Goal: Communication & Community: Answer question/provide support

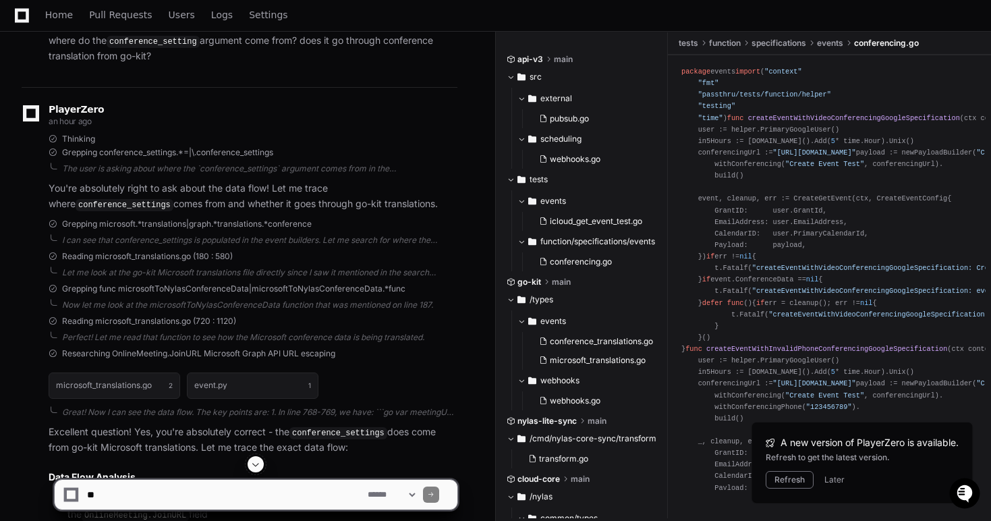
scroll to position [2451, 0]
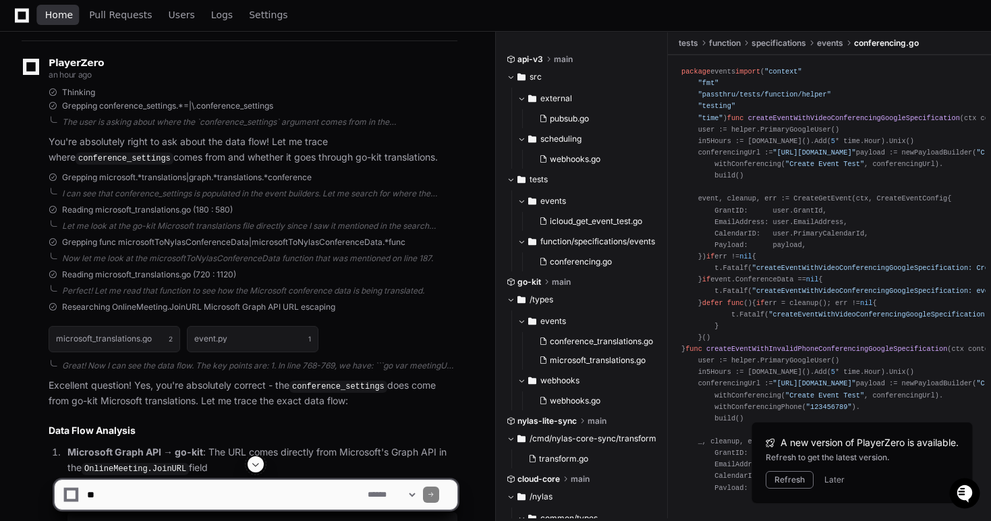
click at [50, 11] on span "Home" at bounding box center [59, 15] width 28 height 8
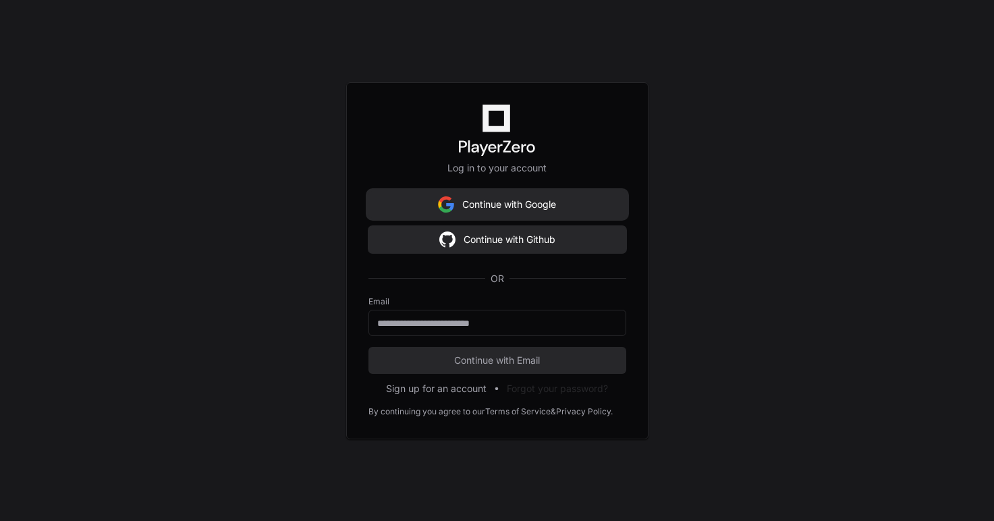
click at [503, 200] on button "Continue with Google" at bounding box center [497, 204] width 258 height 27
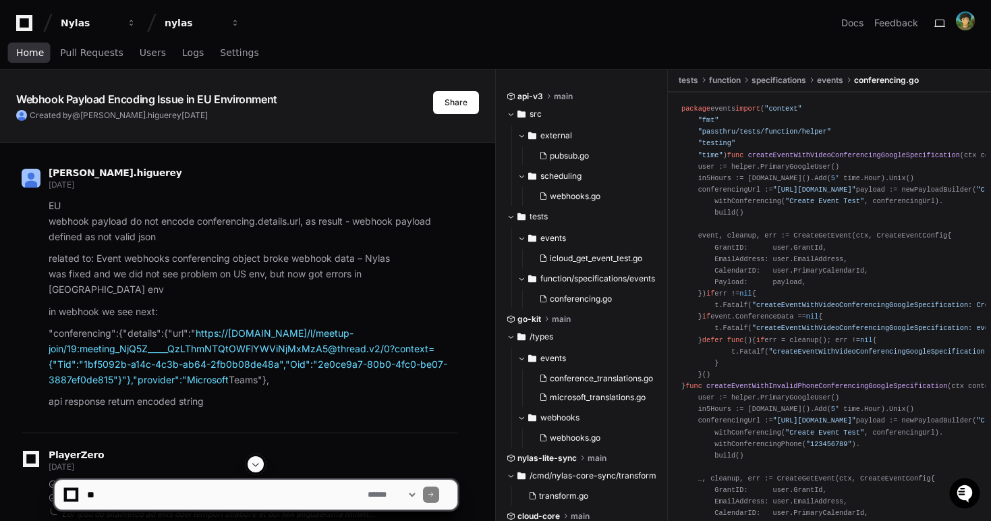
click at [30, 58] on link "Home" at bounding box center [30, 53] width 28 height 31
click at [26, 57] on span "Home" at bounding box center [30, 53] width 28 height 8
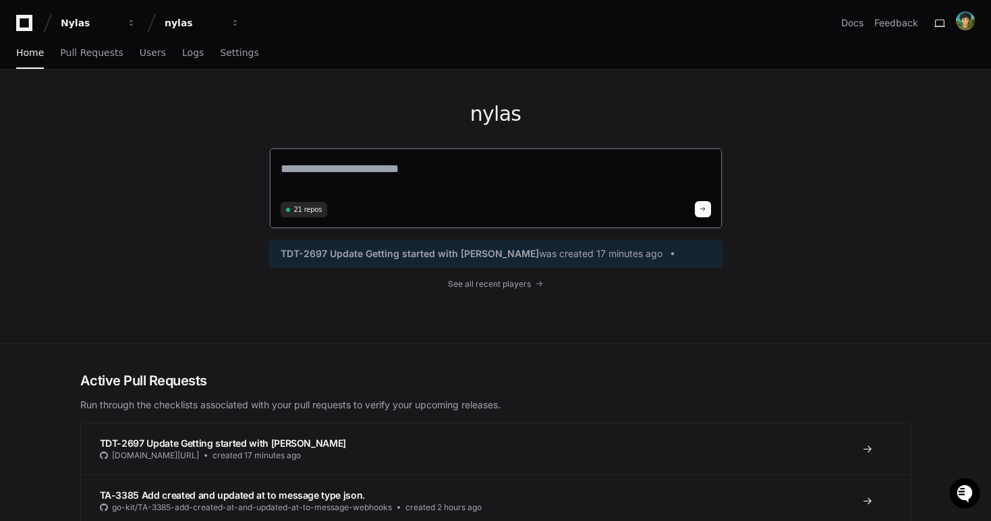
click at [425, 184] on textarea at bounding box center [496, 178] width 431 height 38
click at [447, 255] on span "TDT-2697 Update Getting started with Nylas" at bounding box center [410, 253] width 258 height 13
click at [262, 445] on span "TDT-2697 Update Getting started with Nylas" at bounding box center [223, 442] width 247 height 11
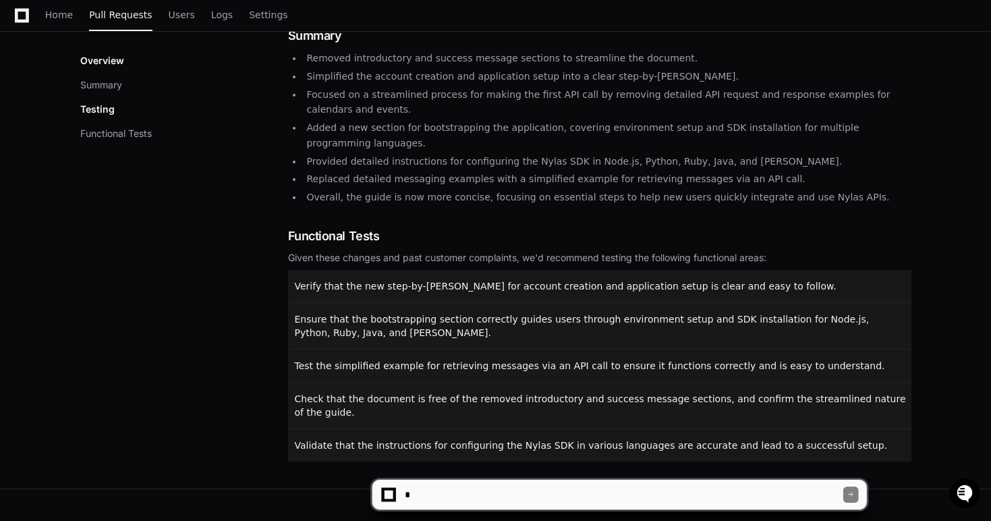
scroll to position [254, 0]
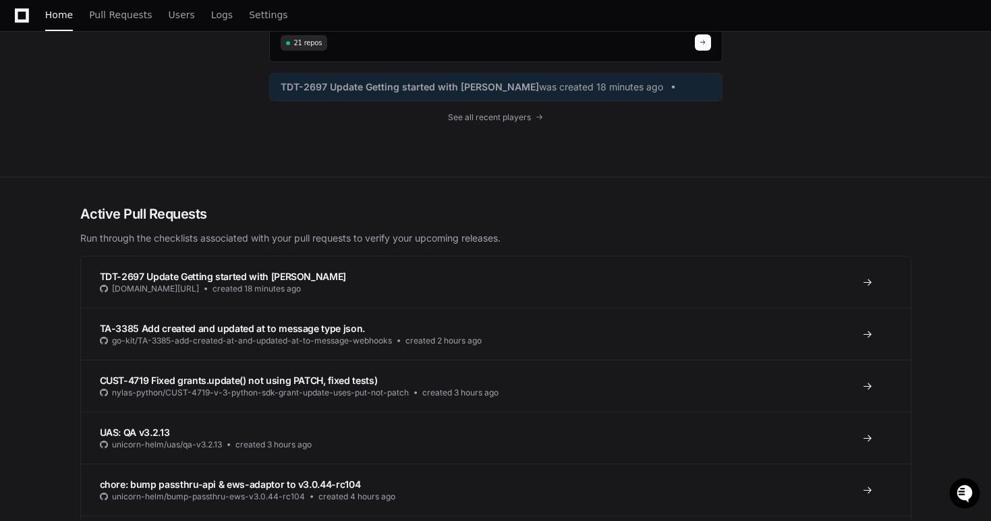
scroll to position [275, 0]
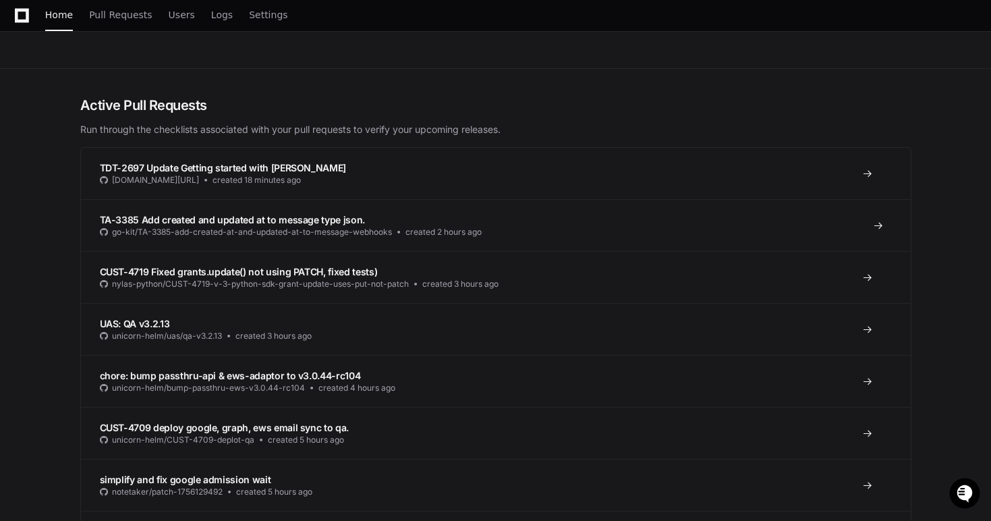
click at [227, 215] on span "TA-3385 Add created and updated at to message type json." at bounding box center [232, 219] width 265 height 11
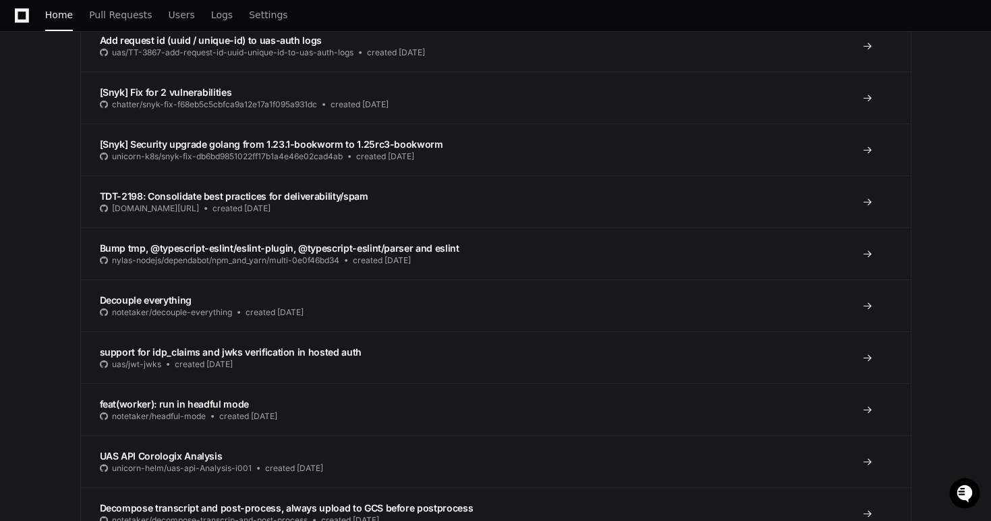
scroll to position [2802, 0]
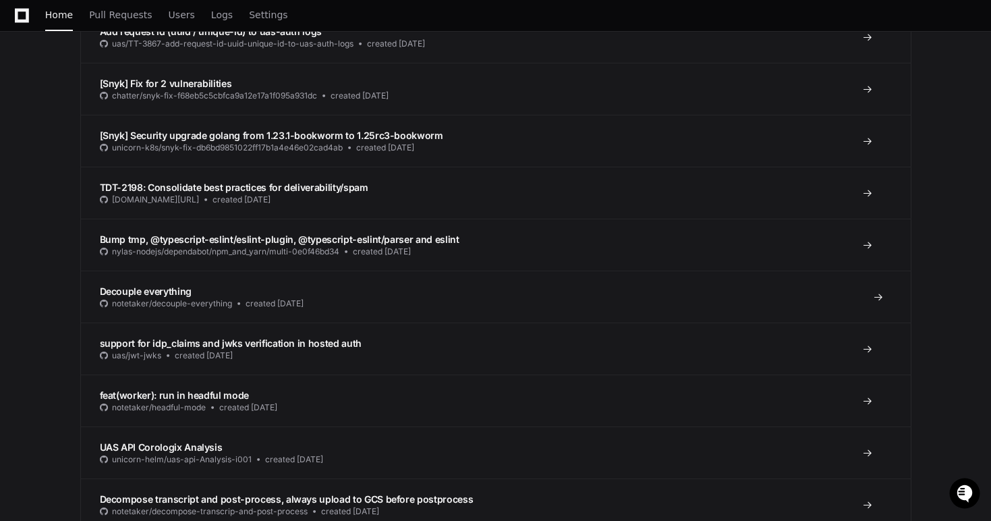
click at [184, 294] on span "Decouple everything" at bounding box center [146, 290] width 92 height 11
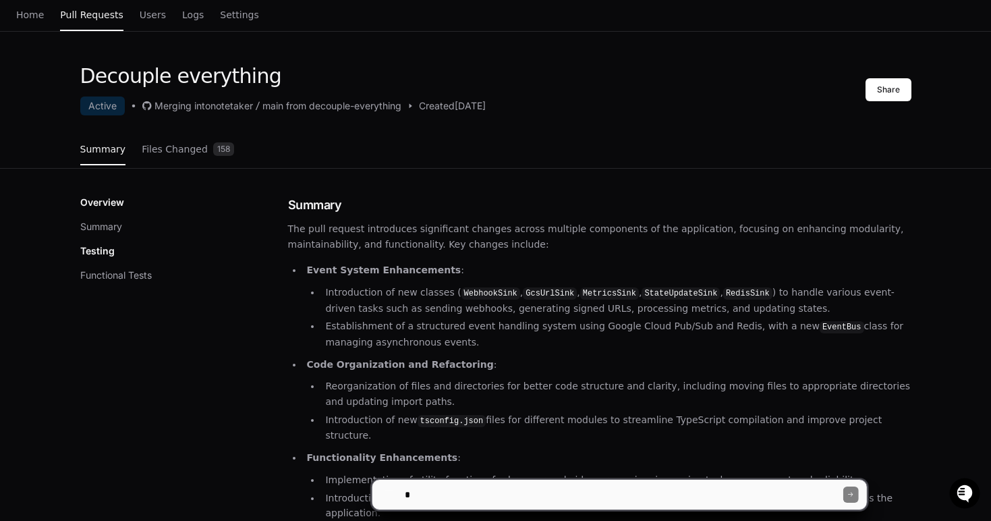
scroll to position [42, 0]
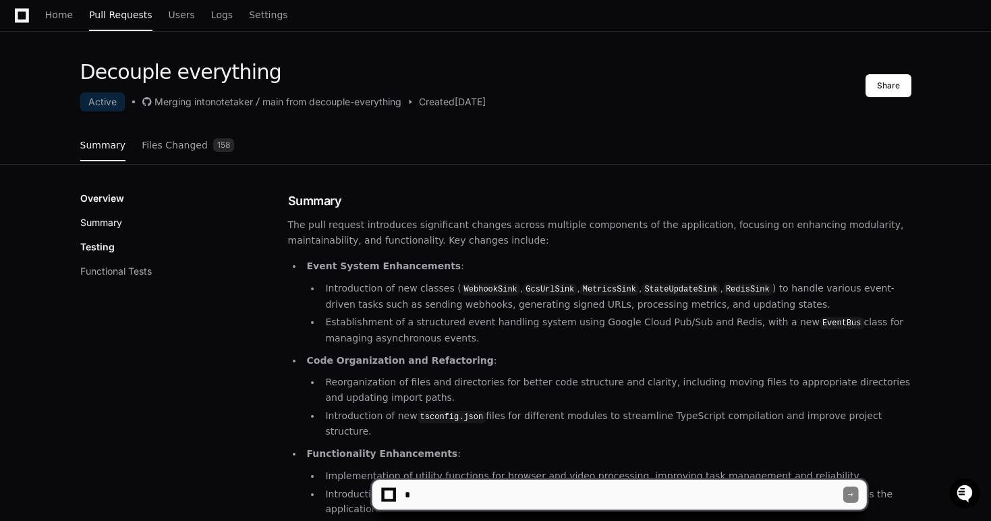
click at [117, 227] on button "Summary" at bounding box center [101, 222] width 42 height 13
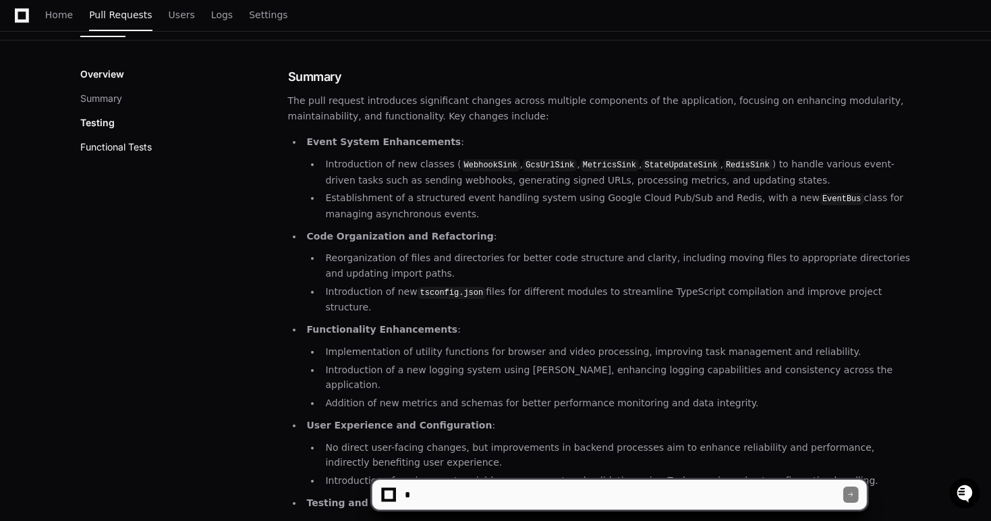
click at [128, 151] on button "Functional Tests" at bounding box center [116, 146] width 72 height 13
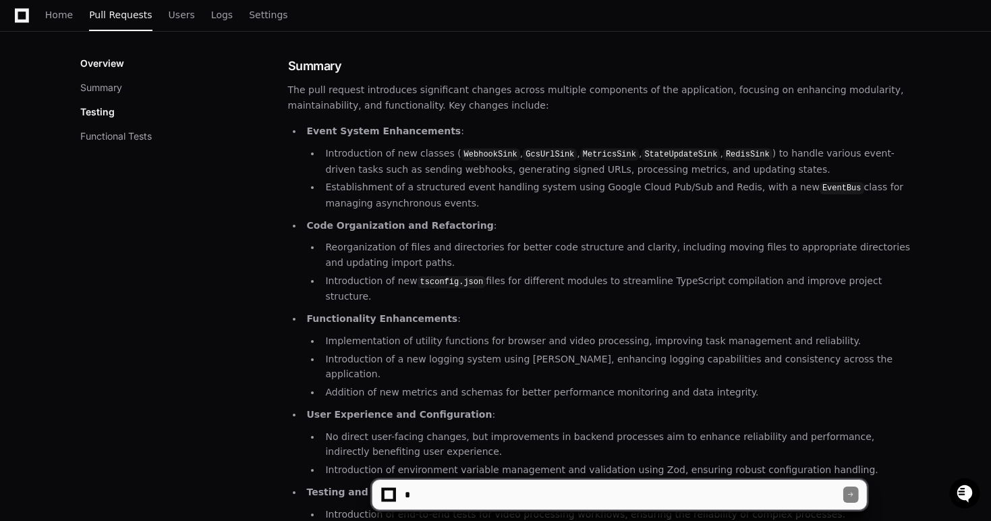
scroll to position [0, 0]
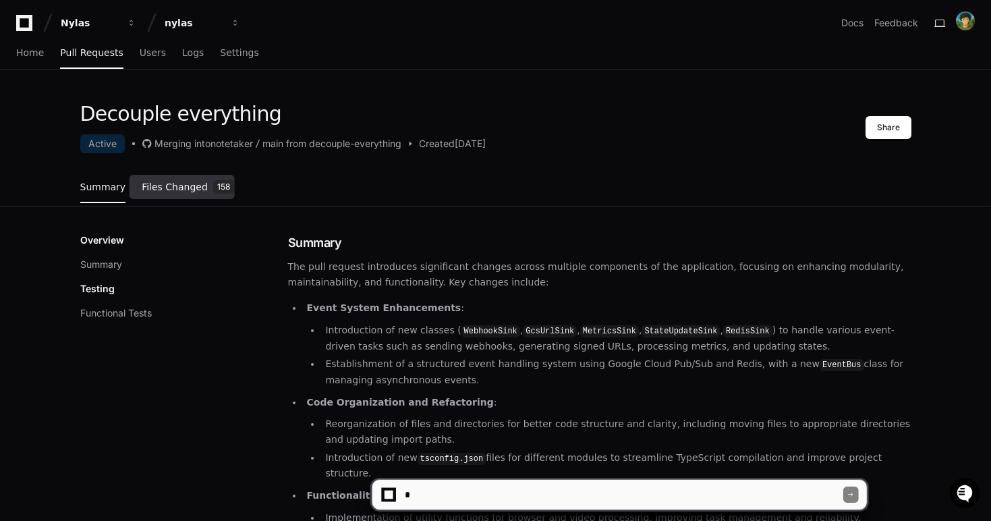
click at [191, 190] on span "Files Changed" at bounding box center [175, 187] width 66 height 8
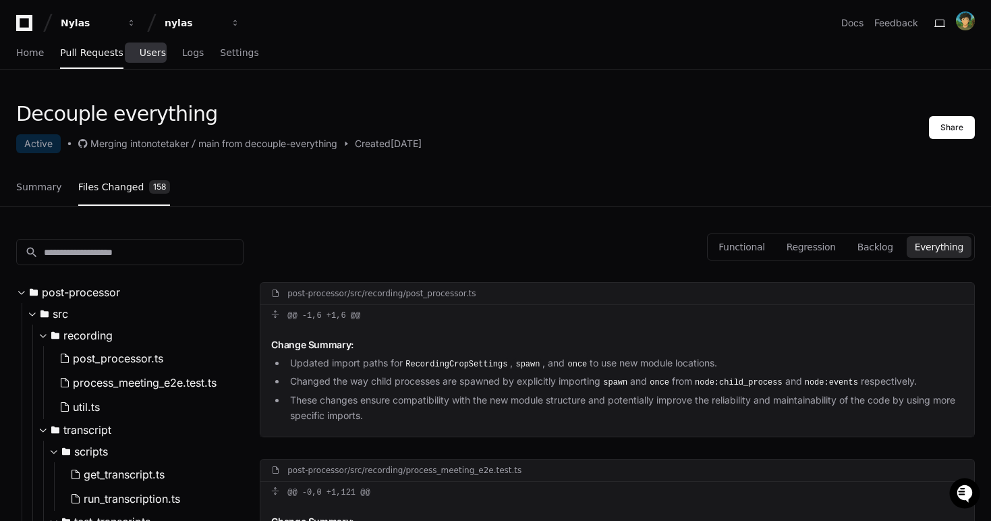
click at [148, 57] on span "Users" at bounding box center [153, 53] width 26 height 8
click at [145, 55] on span "Users" at bounding box center [153, 53] width 26 height 8
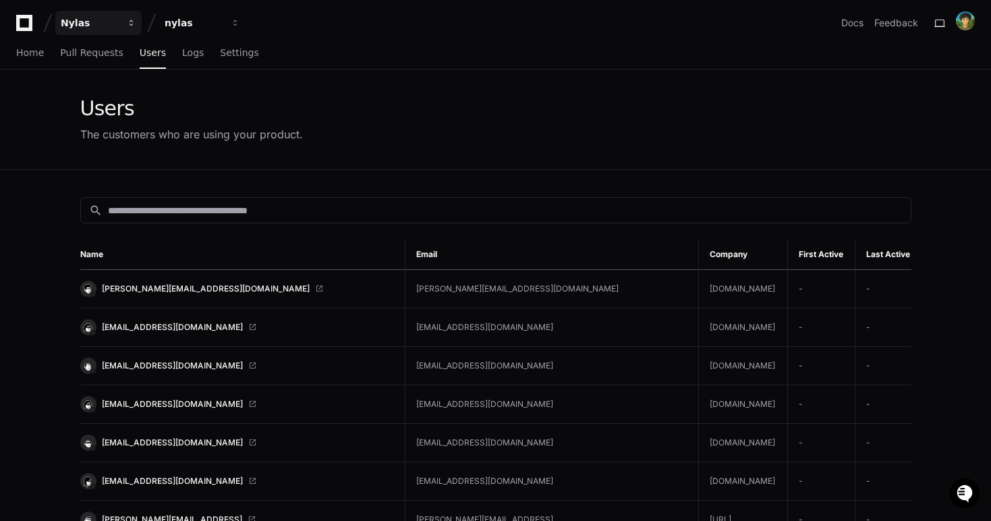
click at [94, 29] on div "Nylas" at bounding box center [90, 22] width 58 height 13
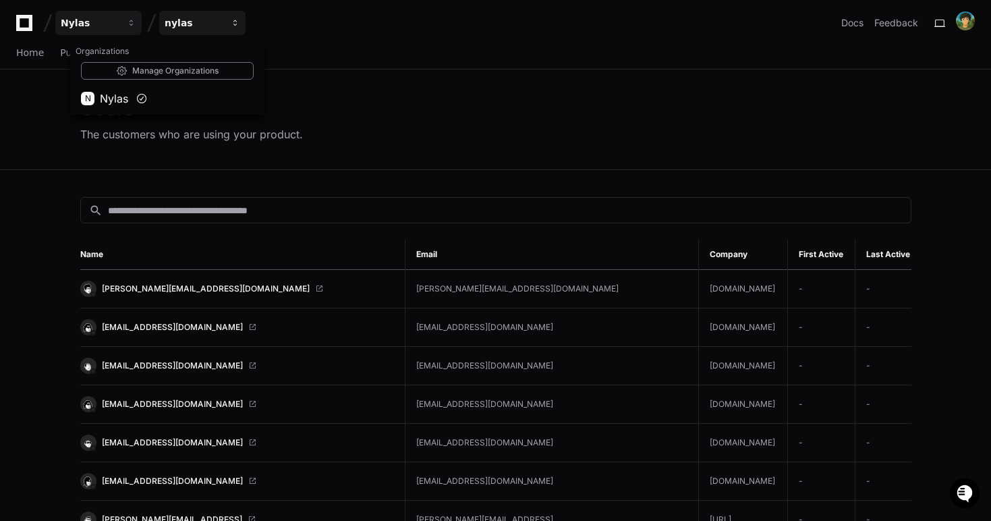
click at [194, 34] on button "nylas" at bounding box center [202, 23] width 86 height 24
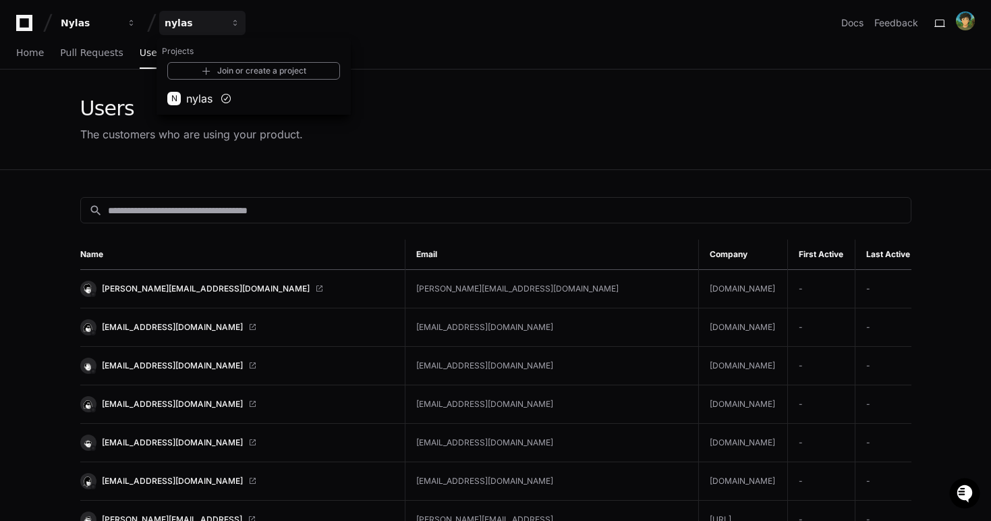
click at [30, 25] on icon at bounding box center [24, 23] width 16 height 16
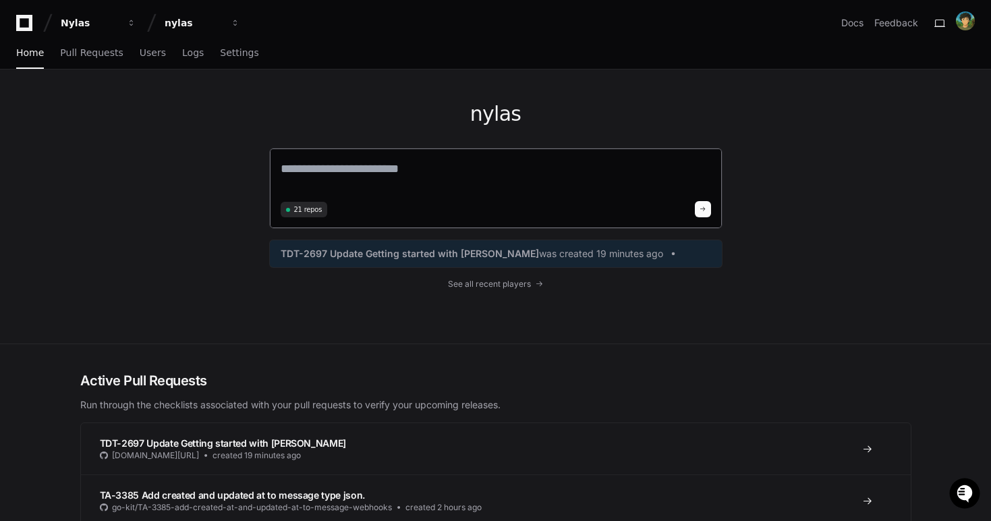
click at [427, 190] on textarea at bounding box center [496, 178] width 431 height 38
type textarea "*"
type textarea "****"
click at [494, 171] on textarea at bounding box center [496, 177] width 431 height 36
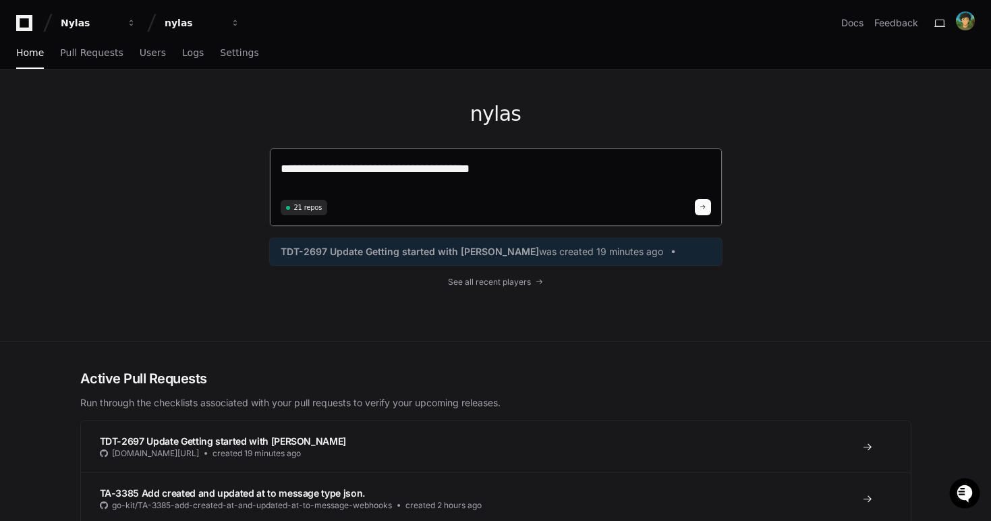
paste textarea "**********"
type textarea "**********"
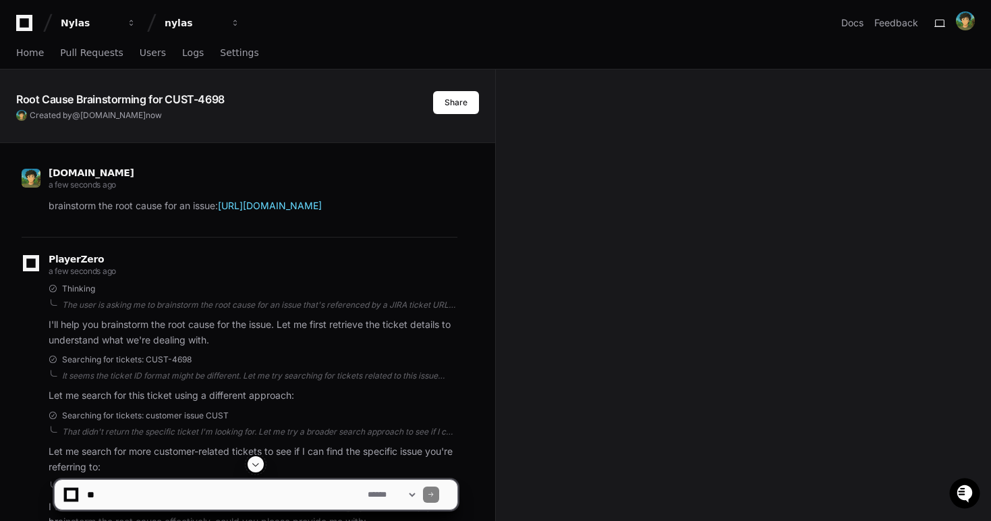
click at [168, 496] on textarea at bounding box center [224, 495] width 281 height 30
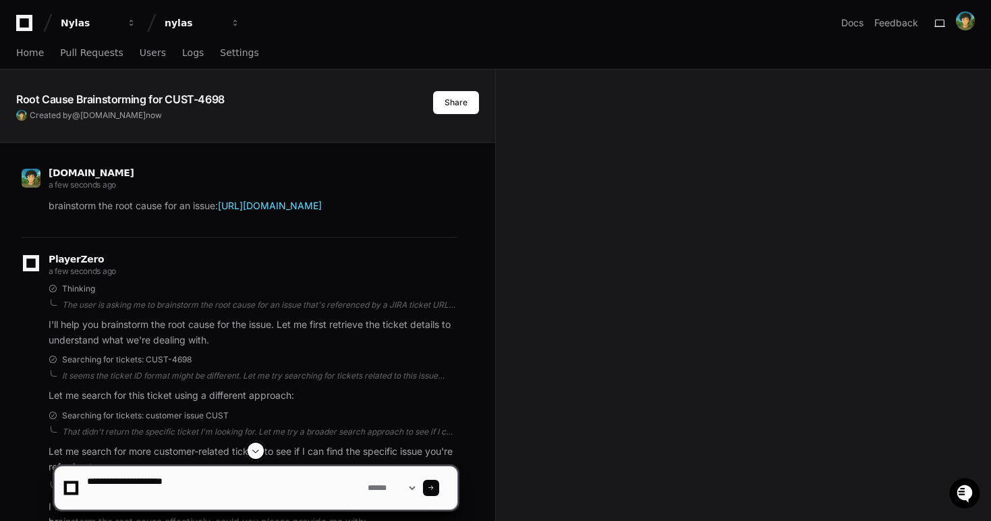
paste textarea "**********"
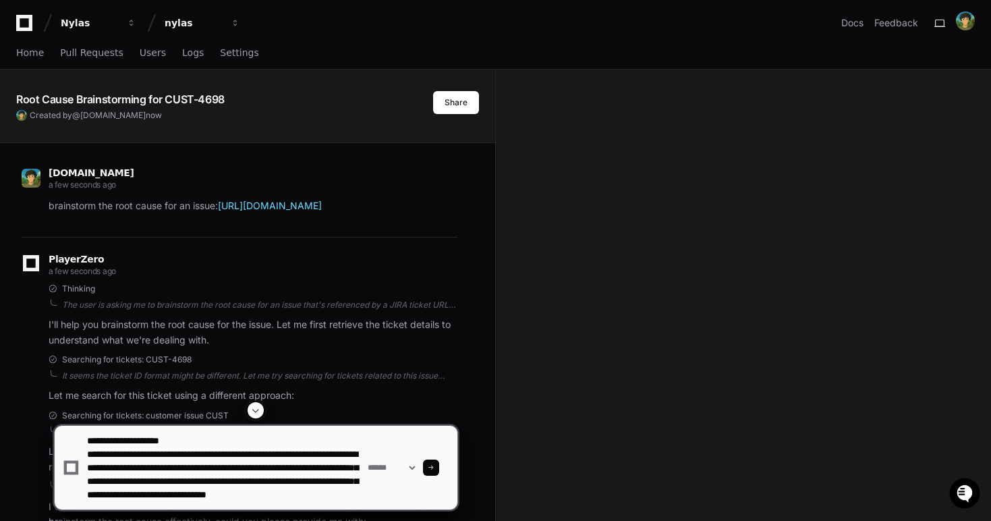
scroll to position [31, 0]
type textarea "**********"
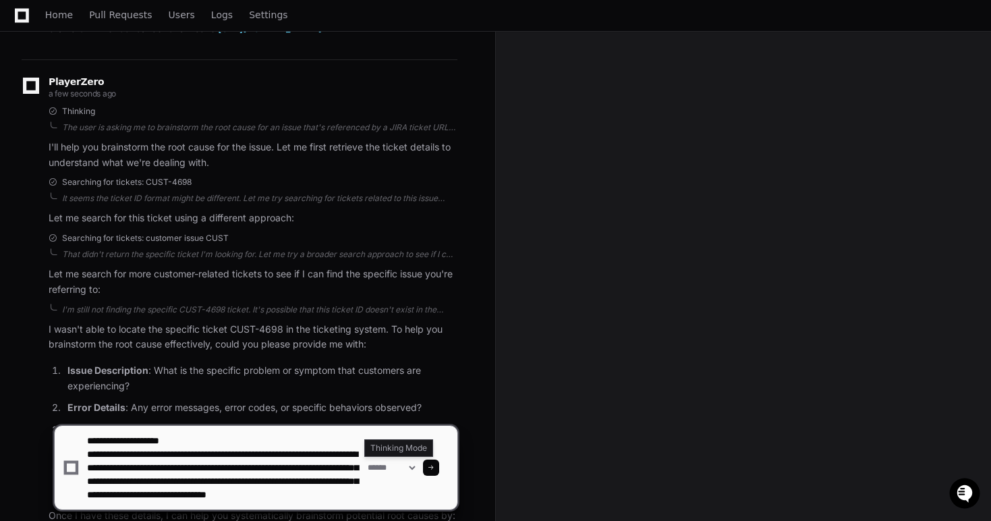
scroll to position [412, 0]
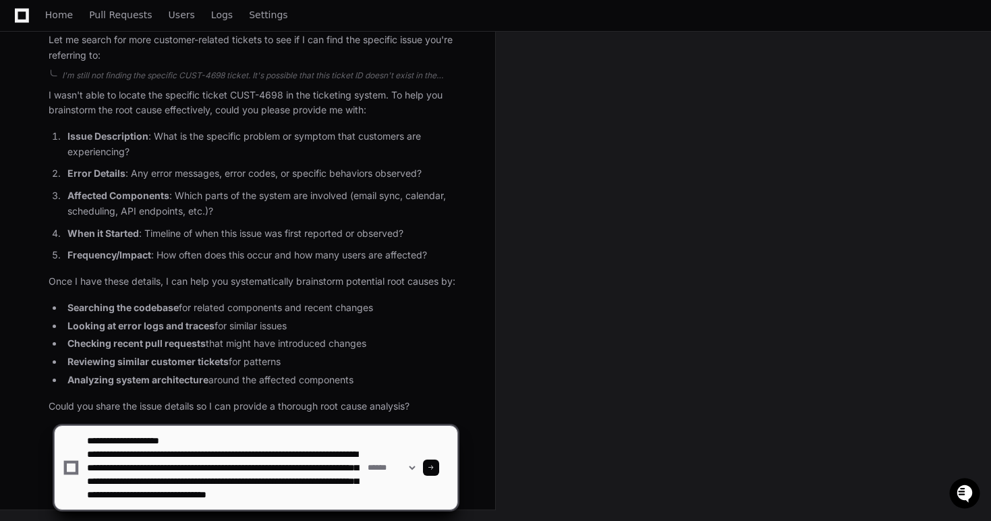
click at [293, 485] on textarea at bounding box center [224, 468] width 281 height 84
click at [279, 471] on textarea at bounding box center [224, 468] width 281 height 84
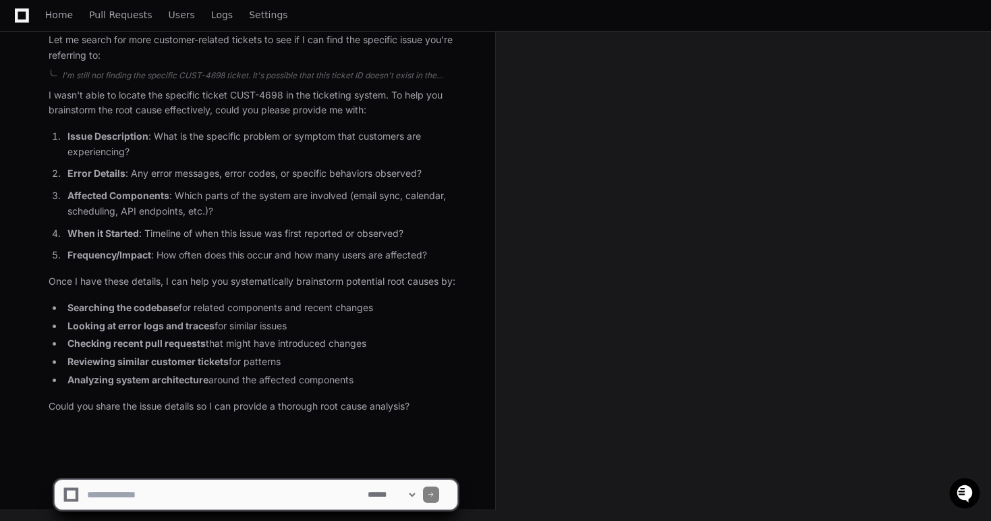
click at [221, 495] on textarea at bounding box center [224, 495] width 281 height 30
click at [241, 498] on textarea at bounding box center [224, 495] width 281 height 30
type textarea "**********"
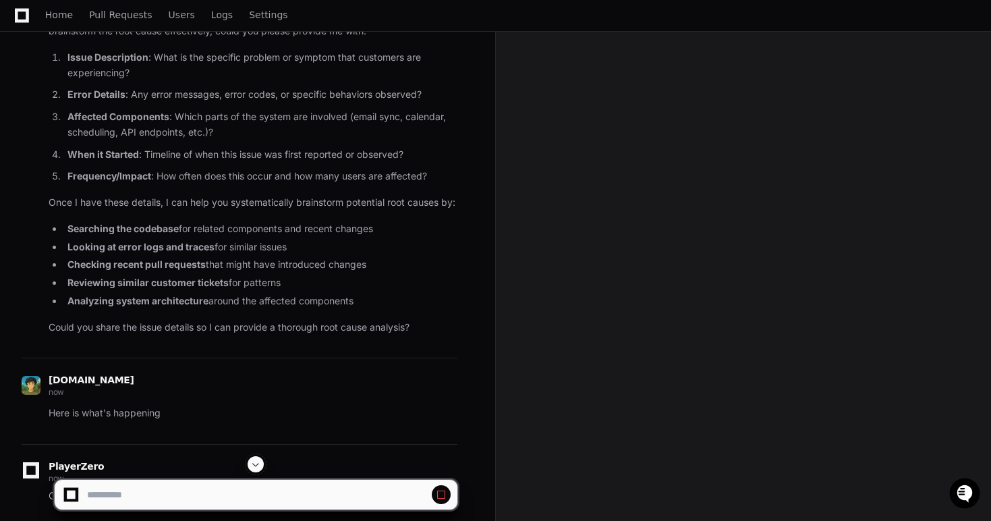
scroll to position [577, 0]
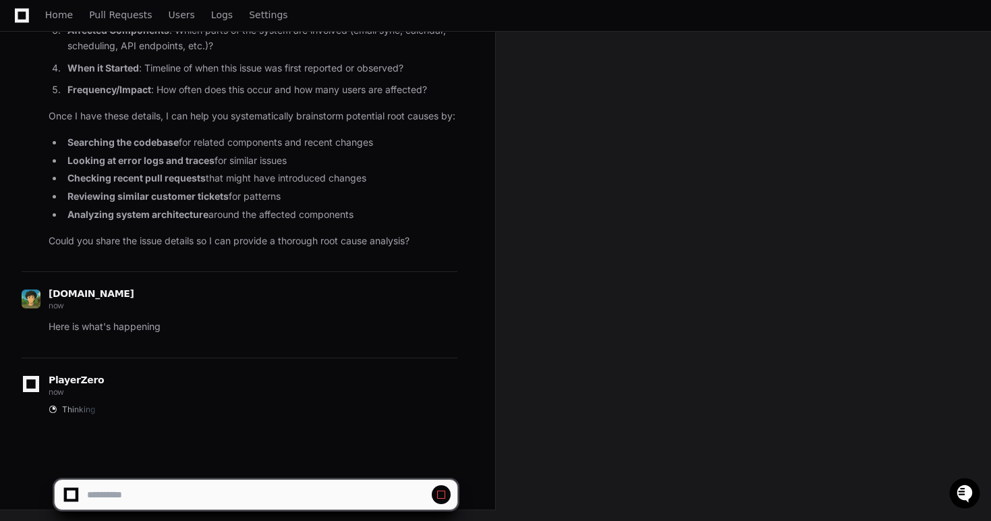
click at [444, 499] on span at bounding box center [441, 494] width 11 height 11
click at [362, 504] on textarea at bounding box center [224, 495] width 281 height 30
paste textarea "**********"
type textarea "**********"
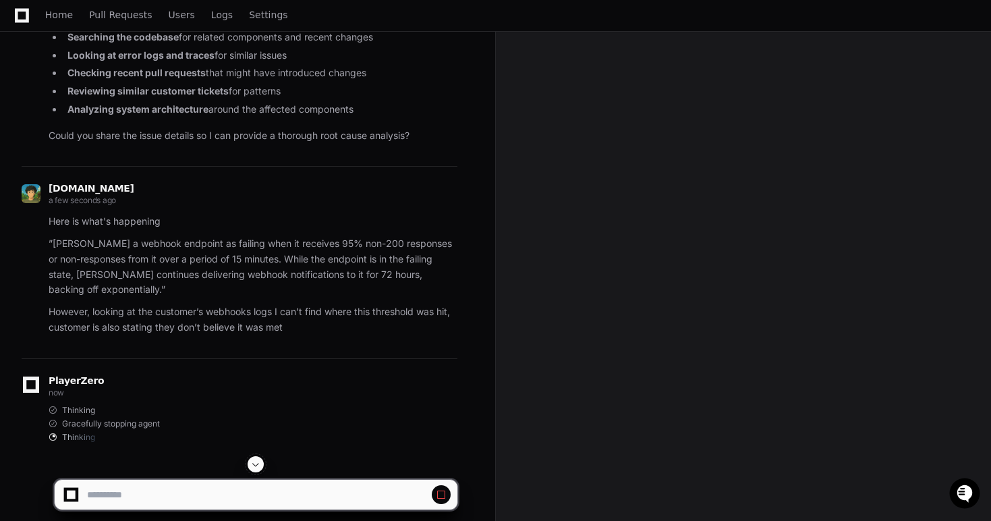
click at [258, 464] on span at bounding box center [255, 464] width 11 height 11
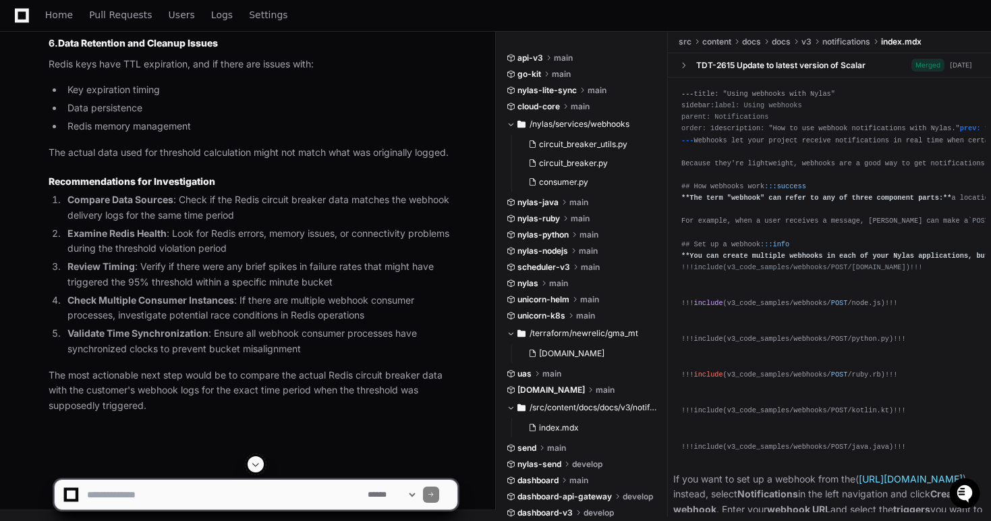
scroll to position [2844, 0]
